Goal: Transaction & Acquisition: Purchase product/service

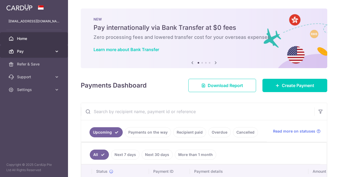
click at [28, 52] on span "Pay" at bounding box center [34, 51] width 35 height 5
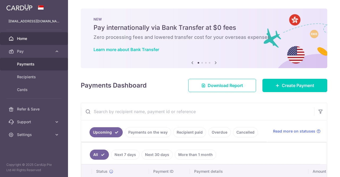
click at [32, 66] on span "Payments" at bounding box center [34, 63] width 35 height 5
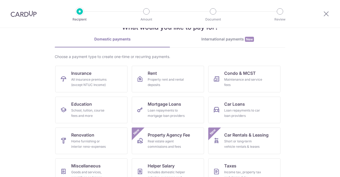
scroll to position [27, 0]
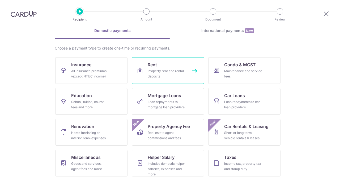
click at [171, 76] on div "Property rent and rental deposits" at bounding box center [167, 73] width 38 height 11
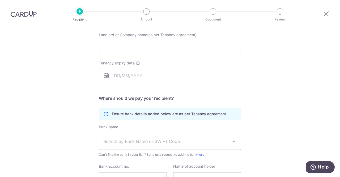
scroll to position [80, 0]
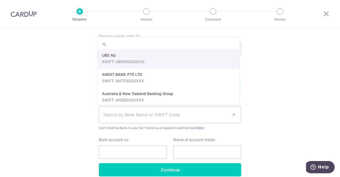
click at [193, 115] on span "Search by Bank Name or SWIFT Code" at bounding box center [165, 114] width 125 height 6
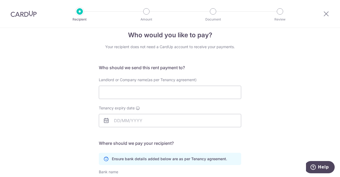
scroll to position [0, 0]
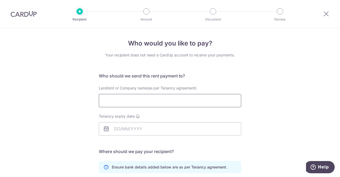
click at [124, 102] on input "Landlord or Company name(as per Tenancy agreement)" at bounding box center [170, 100] width 142 height 13
type input "Parn Ting Hui Sara"
click at [141, 129] on input "Tenancy expiry date" at bounding box center [170, 128] width 142 height 13
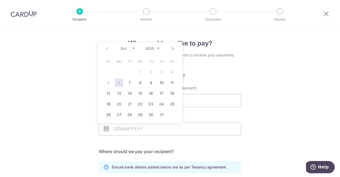
click at [159, 48] on select "2025 2026 2027 2028 2029 2030 2031 2032 2033 2034 2035" at bounding box center [152, 48] width 14 height 4
click at [132, 50] on select "Jan Feb Mar Apr May Jun Jul Aug Sep Oct Nov Dec" at bounding box center [128, 48] width 14 height 4
click at [171, 94] on link "20" at bounding box center [172, 93] width 9 height 9
type input "20/11/2027"
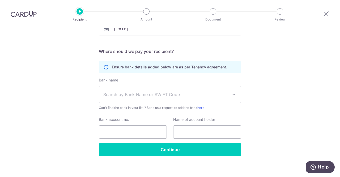
scroll to position [104, 0]
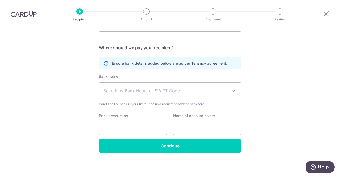
click at [232, 90] on span at bounding box center [234, 90] width 6 height 6
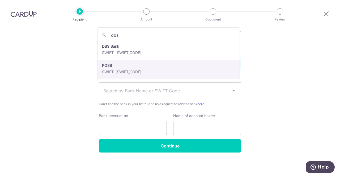
type input "dbs"
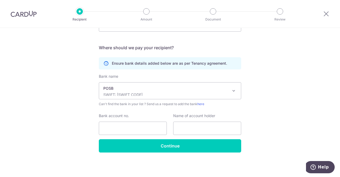
select select "19"
click at [118, 128] on input "Bank account no." at bounding box center [133, 127] width 68 height 13
paste input "404-27586-0"
click at [127, 127] on input "404-27586-0" at bounding box center [133, 127] width 68 height 13
click at [112, 127] on input "404-275860" at bounding box center [133, 127] width 68 height 13
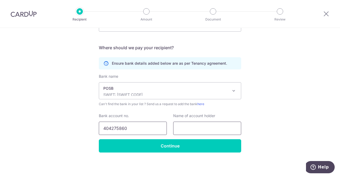
type input "404275860"
click at [192, 129] on input "text" at bounding box center [207, 127] width 68 height 13
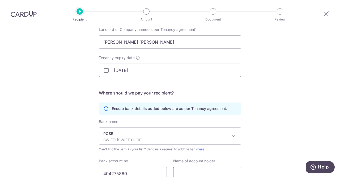
scroll to position [0, 0]
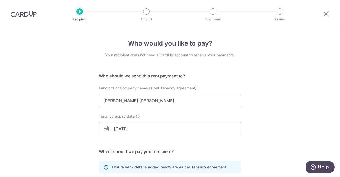
drag, startPoint x: 141, startPoint y: 101, endPoint x: 101, endPoint y: 101, distance: 40.4
click at [101, 101] on input "Parn Ting Hui Sara" at bounding box center [170, 100] width 142 height 13
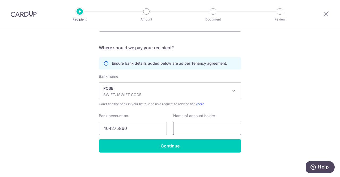
click at [194, 128] on input "text" at bounding box center [207, 127] width 68 height 13
paste input "Parn Ting Hui Sara"
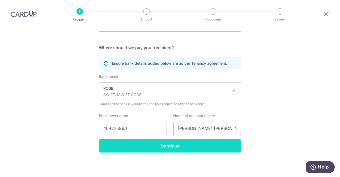
type input "Parn Ting Hui Sara"
click at [173, 145] on input "Continue" at bounding box center [170, 145] width 142 height 13
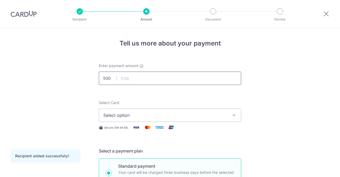
click at [125, 79] on input "text" at bounding box center [170, 77] width 142 height 13
type input "8,000.00"
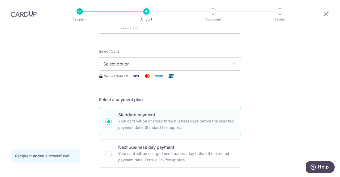
scroll to position [53, 0]
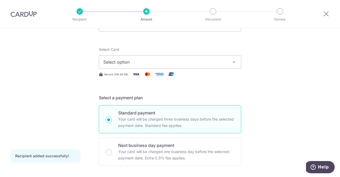
click at [234, 61] on icon "button" at bounding box center [233, 61] width 5 height 5
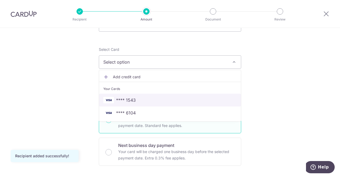
drag, startPoint x: 148, startPoint y: 101, endPoint x: 275, endPoint y: 97, distance: 126.5
click at [148, 101] on span "**** 1543" at bounding box center [169, 100] width 133 height 6
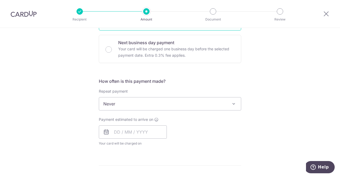
scroll to position [159, 0]
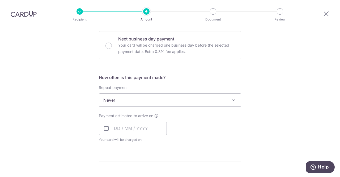
click at [159, 100] on span "Never" at bounding box center [170, 100] width 142 height 13
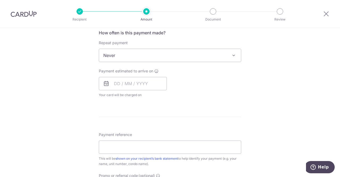
scroll to position [213, 0]
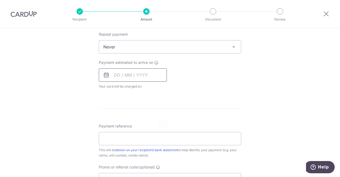
click at [116, 77] on input "text" at bounding box center [133, 74] width 68 height 13
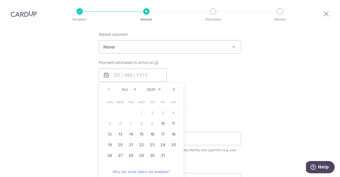
click at [209, 80] on div "Payment estimated to arrive on Prev Next Oct Nov [DATE] 2026 2027 2028 2029 203…" at bounding box center [170, 74] width 149 height 29
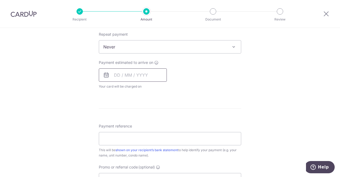
click at [147, 76] on input "text" at bounding box center [133, 74] width 68 height 13
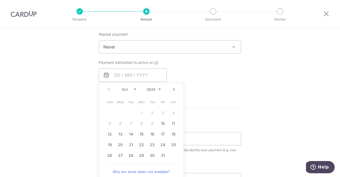
click at [209, 106] on form "Enter payment amount SGD 8,000.00 8000.00 Recipient added successfully! Select …" at bounding box center [170, 60] width 142 height 421
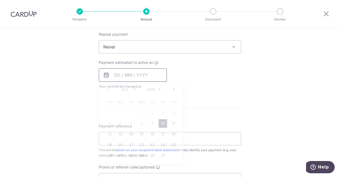
click at [142, 74] on input "text" at bounding box center [133, 74] width 68 height 13
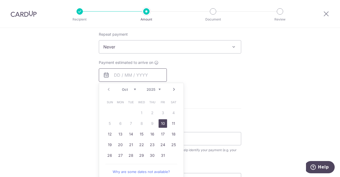
click at [142, 74] on input "text" at bounding box center [133, 74] width 68 height 13
click at [158, 48] on span "Never" at bounding box center [170, 46] width 142 height 13
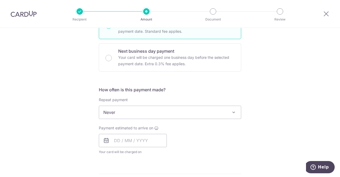
scroll to position [106, 0]
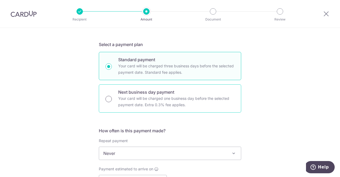
click at [107, 99] on input "Next business day payment Your card will be charged one business day before the…" at bounding box center [108, 99] width 6 height 6
radio input "true"
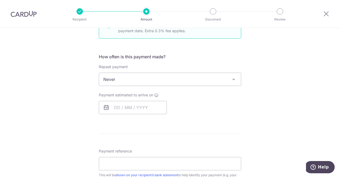
scroll to position [186, 0]
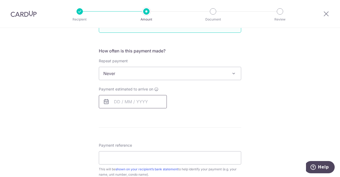
click at [150, 101] on input "text" at bounding box center [133, 101] width 68 height 13
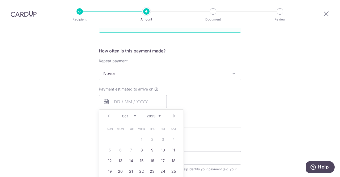
click at [228, 107] on div "Payment estimated to arrive on Prev Next Oct Nov [DATE] 2026 2027 2028 2029 203…" at bounding box center [170, 97] width 149 height 22
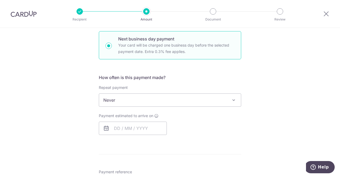
scroll to position [106, 0]
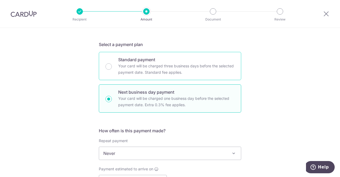
click at [172, 70] on p "Your card will be charged three business days before the selected payment date.…" at bounding box center [176, 69] width 116 height 13
click at [112, 70] on input "Standard payment Your card will be charged three business days before the selec…" at bounding box center [108, 66] width 6 height 6
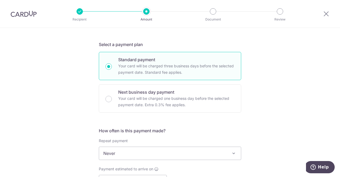
click at [109, 67] on input "Standard payment Your card will be charged three business days before the selec…" at bounding box center [108, 66] width 6 height 6
radio input "true"
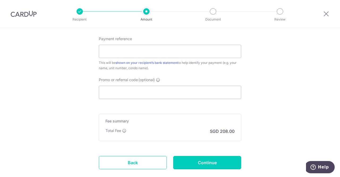
scroll to position [323, 0]
